Goal: Register for event/course

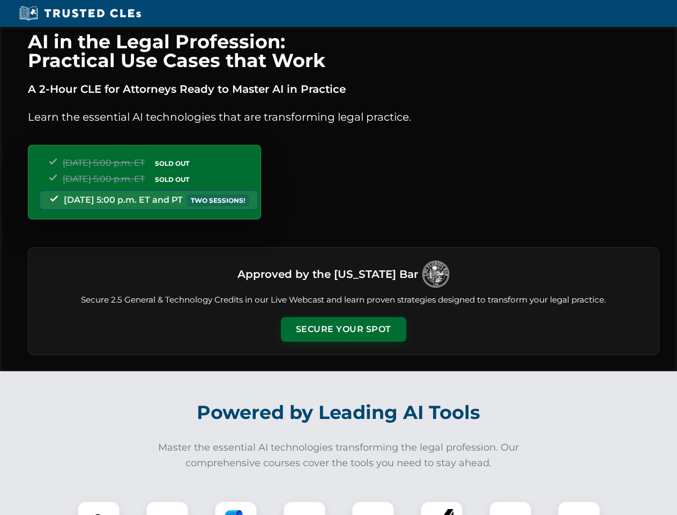
click at [343, 329] on button "Secure Your Spot" at bounding box center [343, 329] width 125 height 25
click at [99, 508] on img at bounding box center [98, 522] width 31 height 31
click at [167, 508] on div at bounding box center [167, 522] width 43 height 43
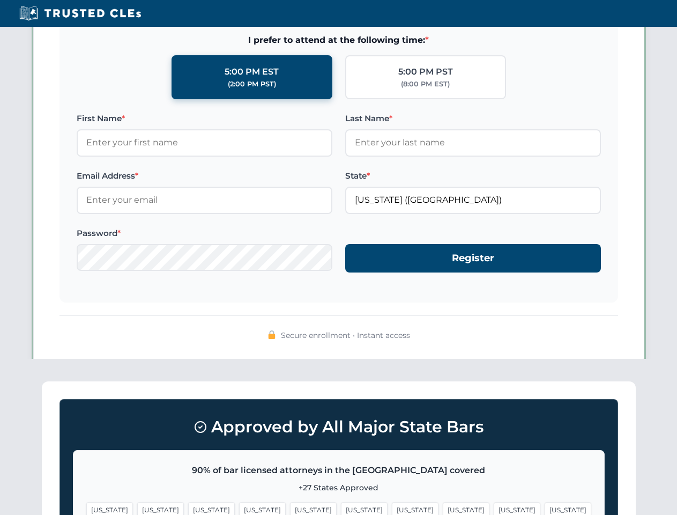
click at [494, 508] on span "[US_STATE]" at bounding box center [517, 510] width 47 height 16
